Goal: Task Accomplishment & Management: Manage account settings

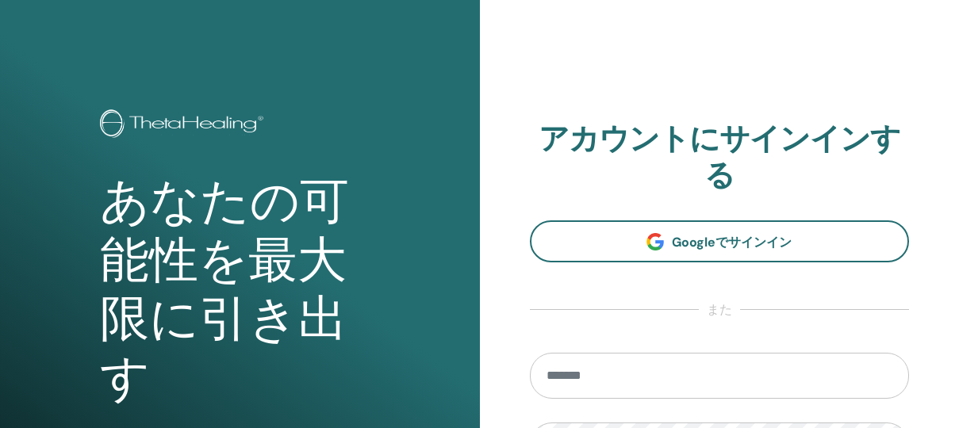
scroll to position [208, 0]
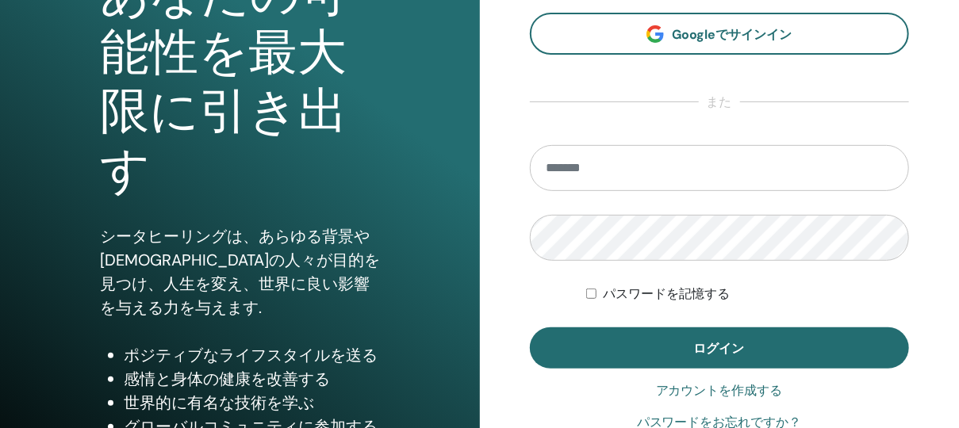
click at [659, 168] on input "email" at bounding box center [720, 168] width 380 height 46
type input "**********"
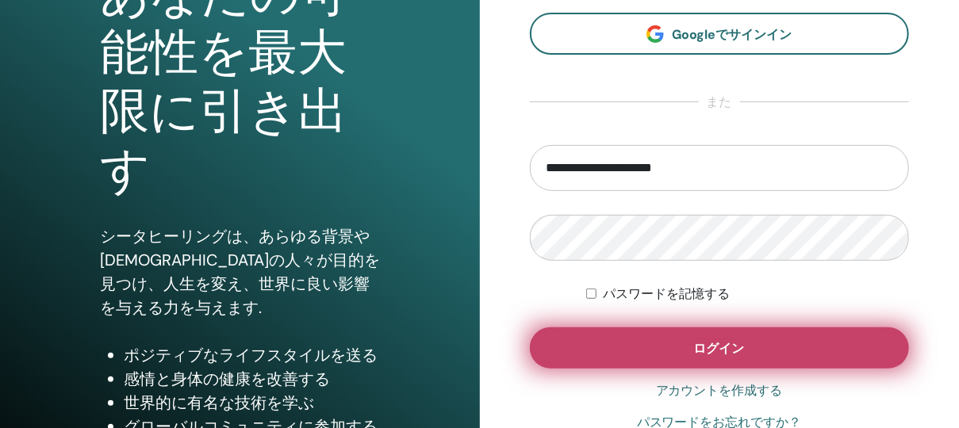
click at [755, 347] on button "ログイン" at bounding box center [720, 348] width 380 height 41
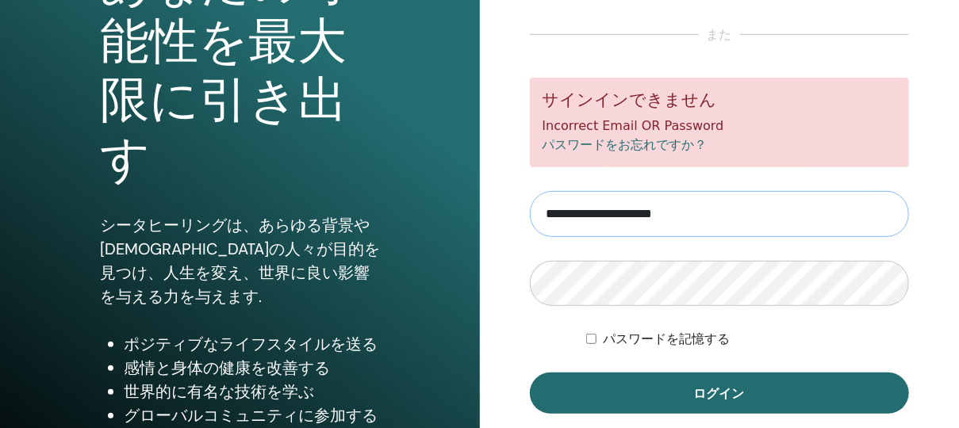
scroll to position [224, 0]
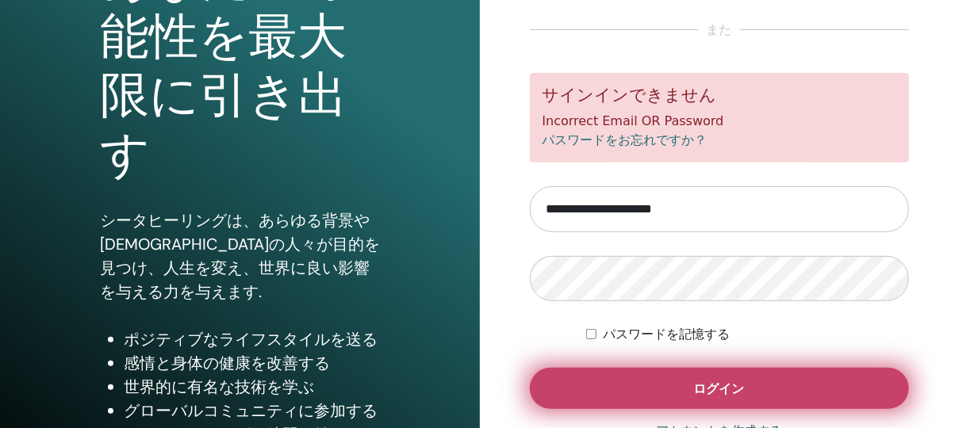
click at [722, 394] on span "ログイン" at bounding box center [719, 389] width 51 height 17
